Goal: Find specific page/section: Find specific page/section

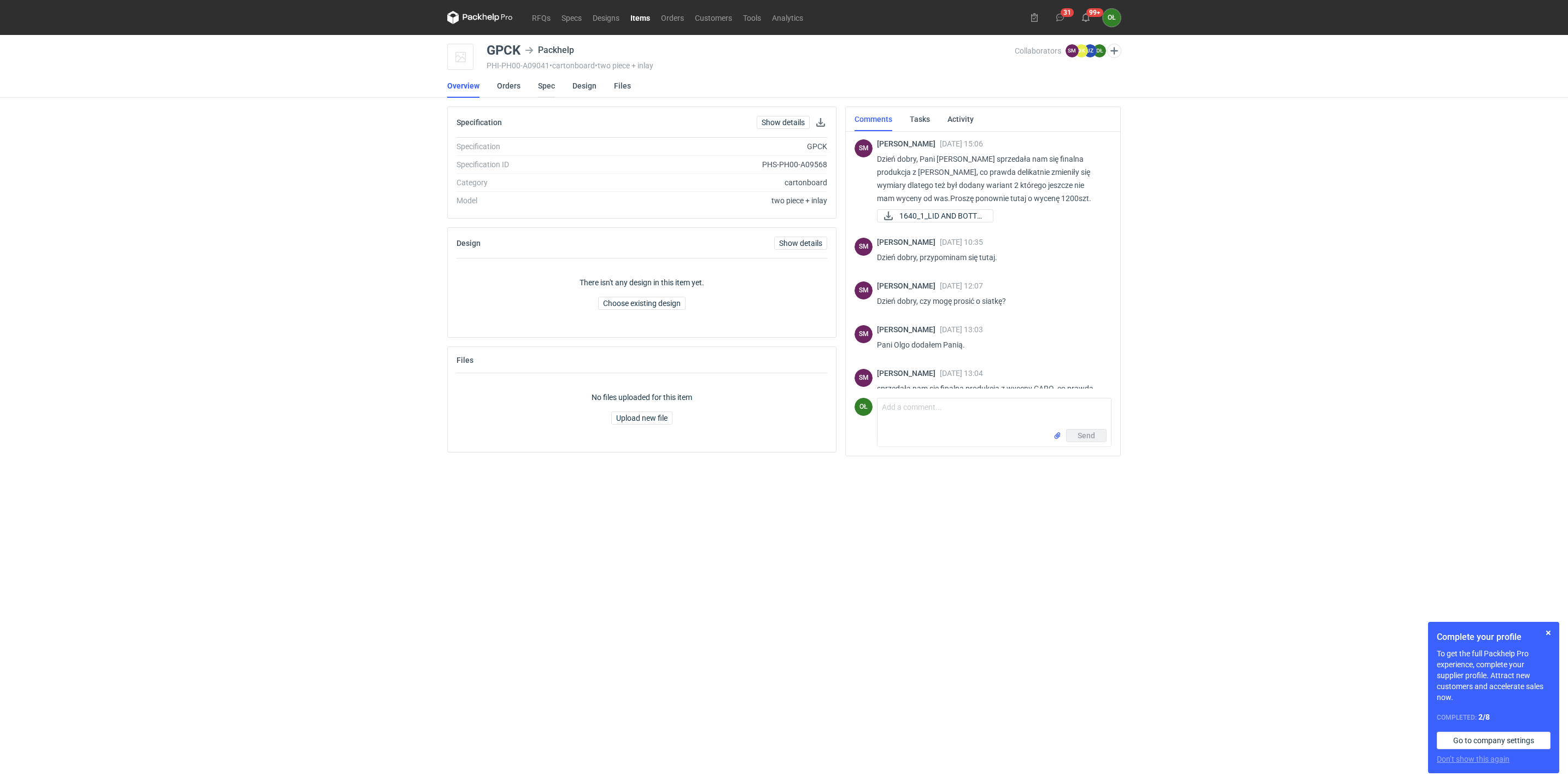
click at [540, 87] on link "Spec" at bounding box center [547, 86] width 17 height 24
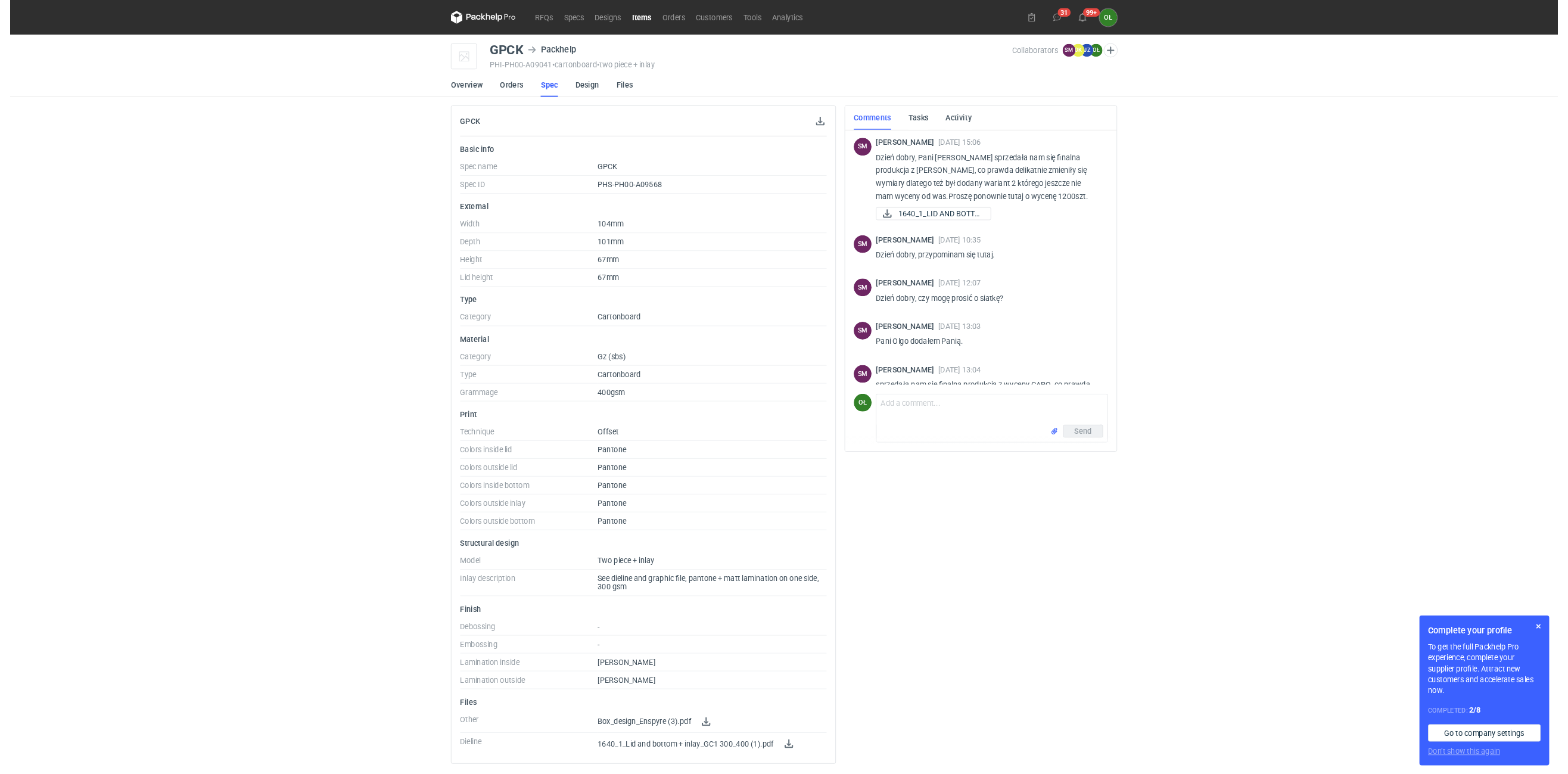
scroll to position [78, 0]
